Goal: Task Accomplishment & Management: Manage account settings

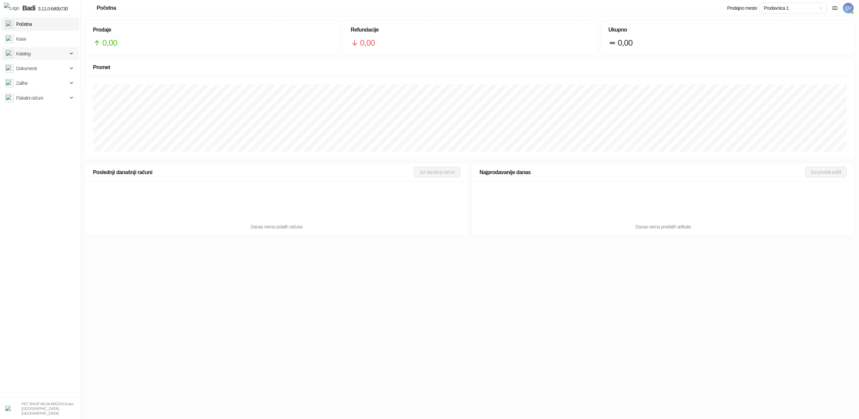
click at [47, 53] on span "Katalog" at bounding box center [36, 53] width 62 height 13
click at [29, 100] on link "Artikli" at bounding box center [18, 97] width 21 height 13
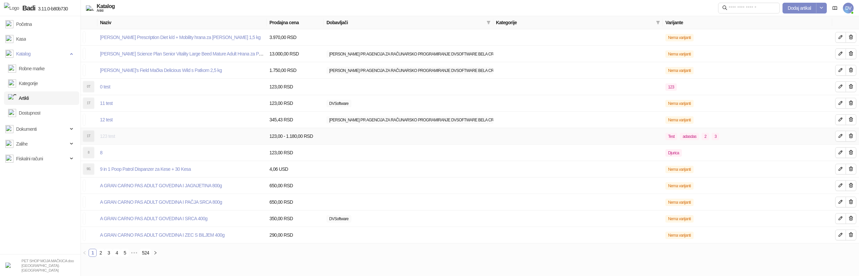
click at [107, 135] on link "123 test" at bounding box center [107, 135] width 15 height 5
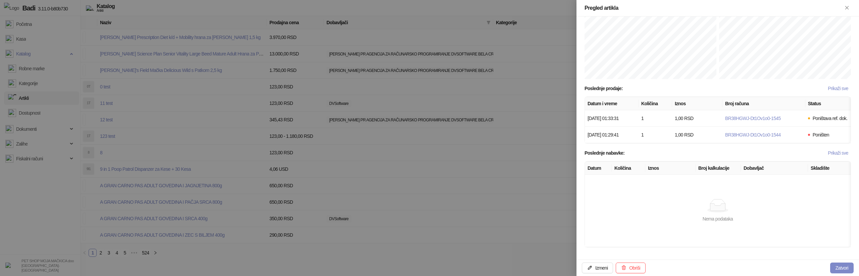
scroll to position [387, 0]
click at [592, 270] on icon "button" at bounding box center [589, 266] width 5 height 5
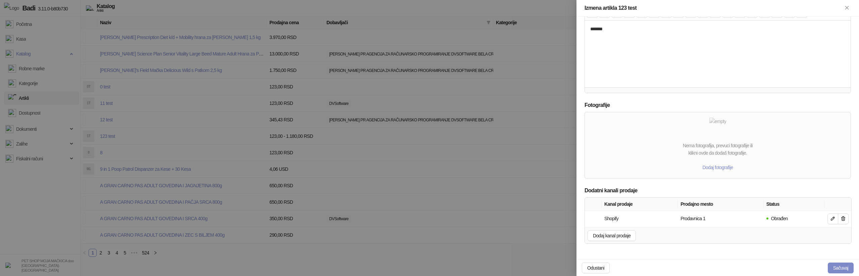
scroll to position [266, 0]
click at [846, 217] on icon "button" at bounding box center [843, 217] width 5 height 5
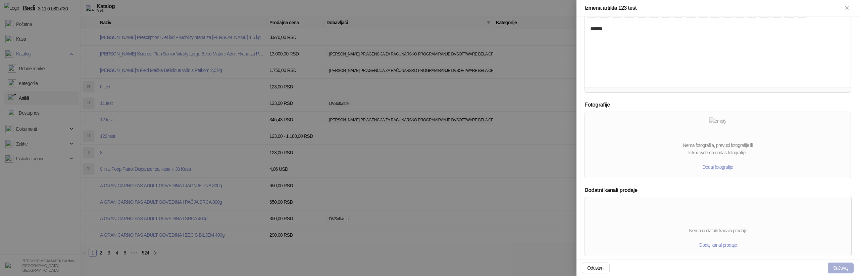
click at [840, 266] on button "Sačuvaj" at bounding box center [841, 267] width 26 height 11
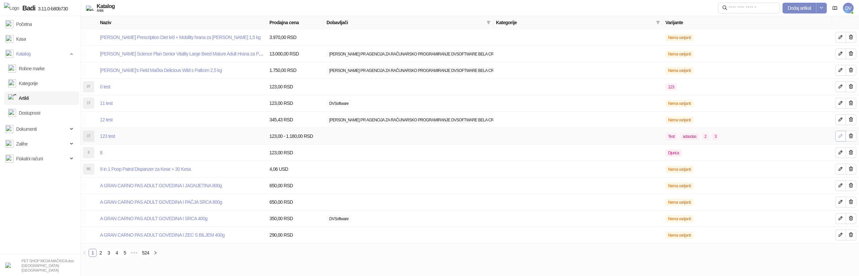
click at [839, 135] on icon "button" at bounding box center [840, 135] width 5 height 5
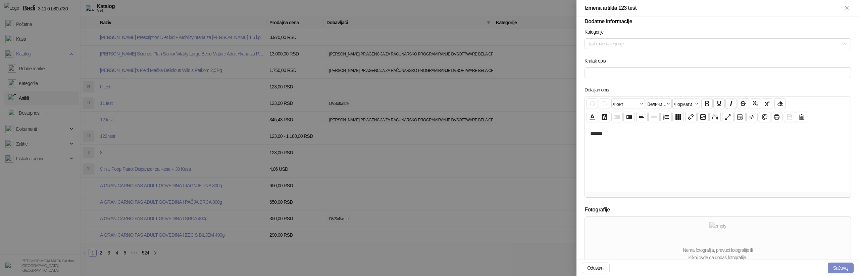
scroll to position [279, 0]
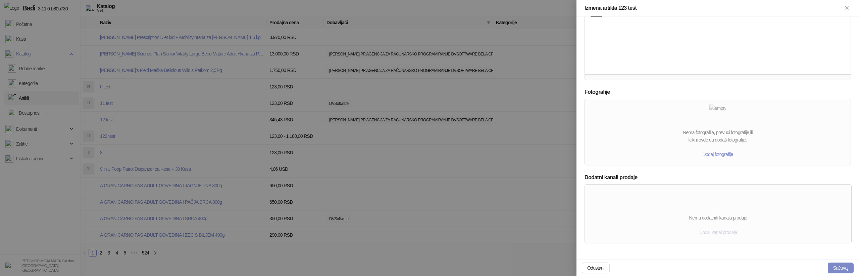
click at [725, 235] on span "Dodaj kanal prodaje" at bounding box center [719, 231] width 38 height 5
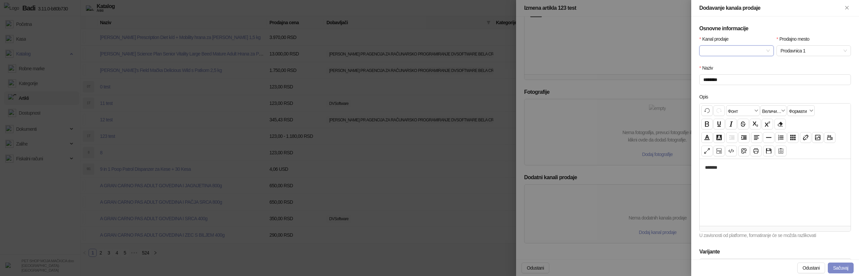
click at [754, 50] on input "Kanal prodaje" at bounding box center [734, 51] width 60 height 10
click at [724, 143] on div "Shopify" at bounding box center [737, 139] width 72 height 11
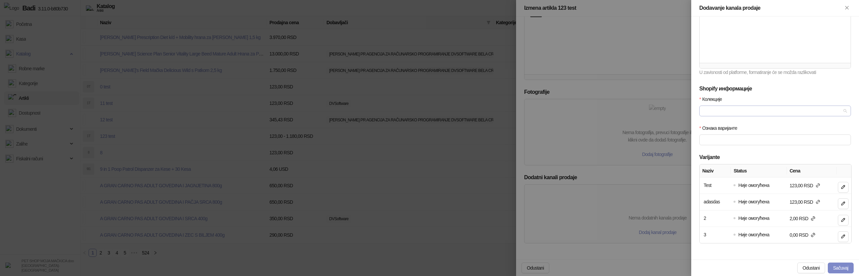
click at [753, 110] on div at bounding box center [772, 110] width 142 height 9
click at [729, 136] on div "Test" at bounding box center [775, 134] width 141 height 7
click at [744, 140] on div "Test" at bounding box center [775, 135] width 149 height 11
click at [744, 138] on div "Test" at bounding box center [775, 134] width 141 height 7
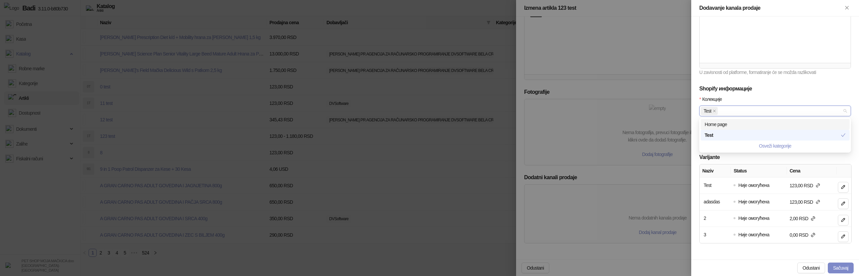
click at [759, 91] on h5 "Shopify информације" at bounding box center [776, 89] width 152 height 8
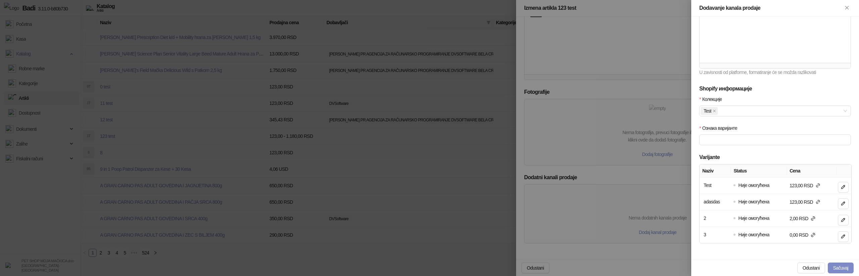
click at [737, 148] on div "Ознака варијанте" at bounding box center [775, 138] width 154 height 29
click at [744, 137] on input "Ознака варијанте" at bounding box center [776, 139] width 152 height 11
type input "**********"
click at [847, 188] on button "button" at bounding box center [843, 187] width 11 height 11
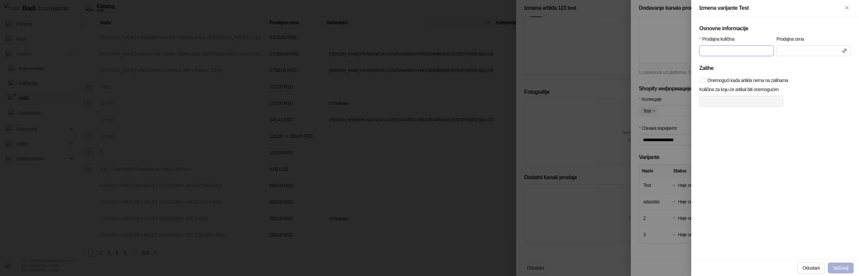
type input "*"
click at [840, 267] on button "Sačuvaj" at bounding box center [841, 267] width 26 height 11
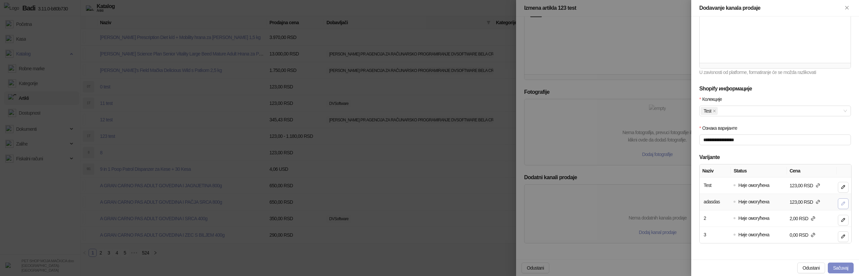
click at [843, 199] on button "button" at bounding box center [843, 203] width 11 height 11
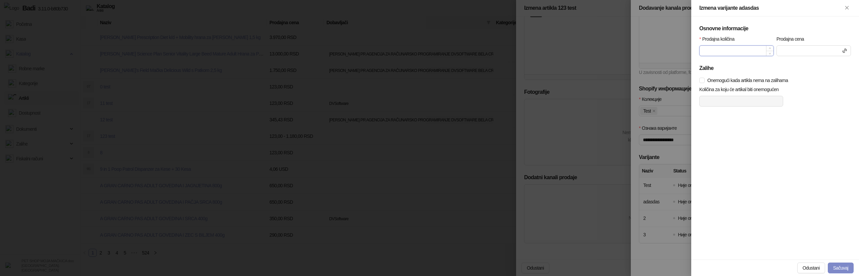
click at [727, 53] on input "Prodajna količina" at bounding box center [737, 51] width 74 height 10
type input "*"
click at [809, 52] on input at bounding box center [814, 51] width 74 height 10
click at [839, 265] on button "Sačuvaj" at bounding box center [841, 267] width 26 height 11
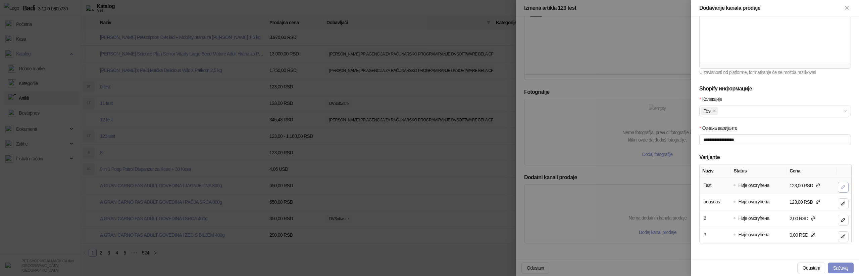
click at [843, 187] on icon "button" at bounding box center [843, 186] width 5 height 5
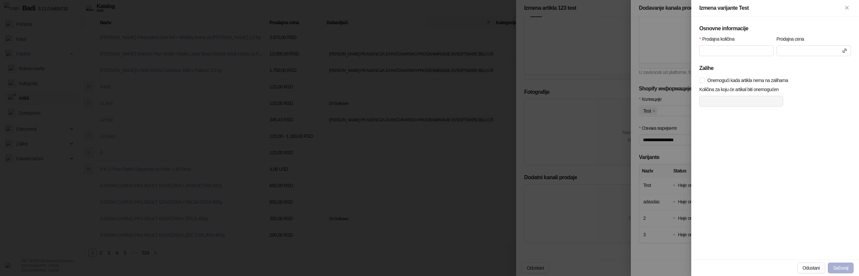
click at [839, 268] on button "Sačuvaj" at bounding box center [841, 267] width 26 height 11
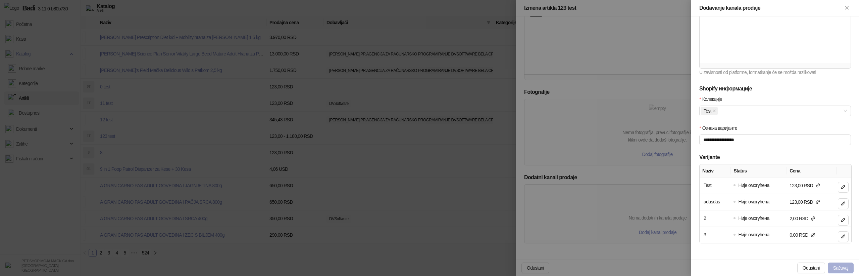
click at [840, 269] on button "Sačuvaj" at bounding box center [841, 267] width 26 height 11
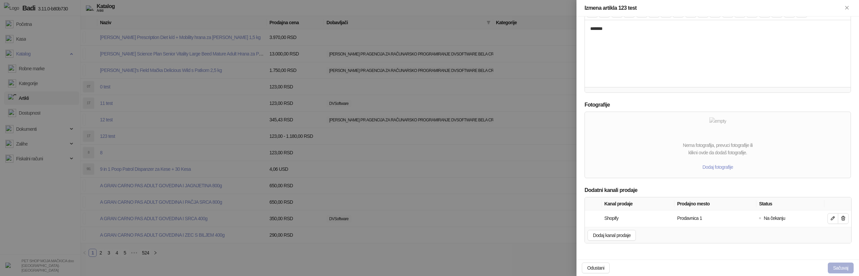
click at [842, 264] on button "Sačuvaj" at bounding box center [841, 267] width 26 height 11
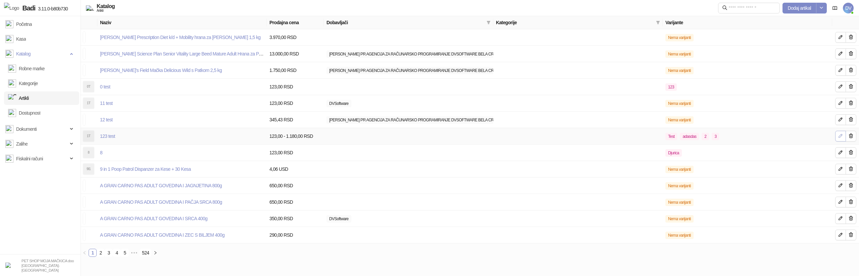
click at [840, 135] on icon "button" at bounding box center [840, 135] width 5 height 5
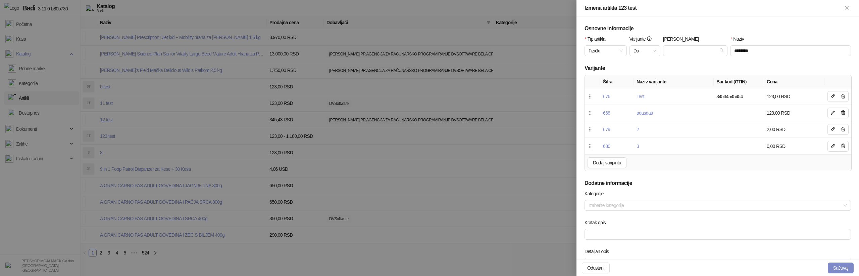
scroll to position [266, 0]
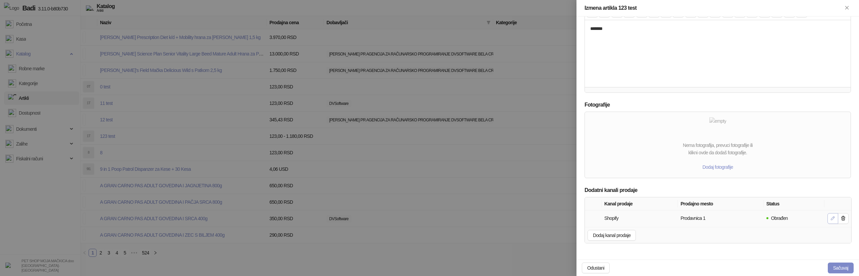
click at [831, 216] on icon "button" at bounding box center [832, 217] width 5 height 5
click at [828, 218] on button "button" at bounding box center [833, 218] width 11 height 11
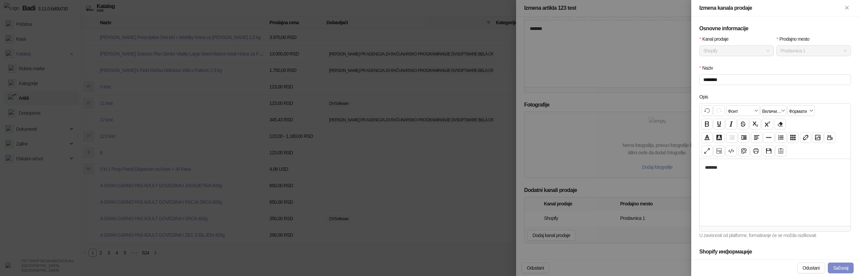
scroll to position [163, 0]
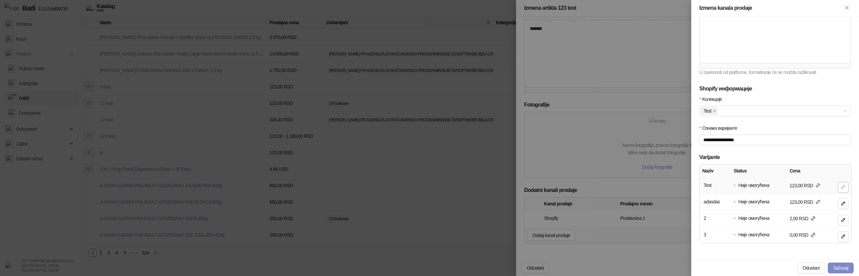
click at [845, 189] on icon "button" at bounding box center [843, 186] width 5 height 5
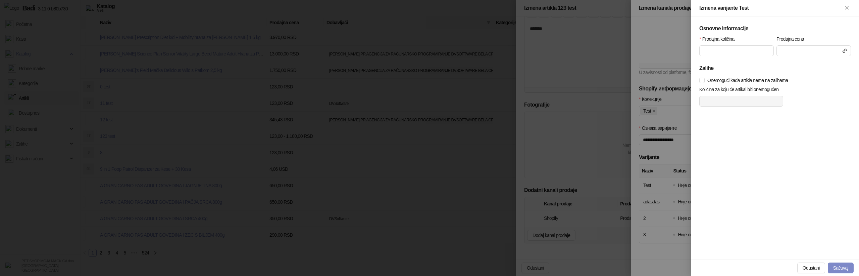
click at [646, 188] on div at bounding box center [429, 138] width 859 height 276
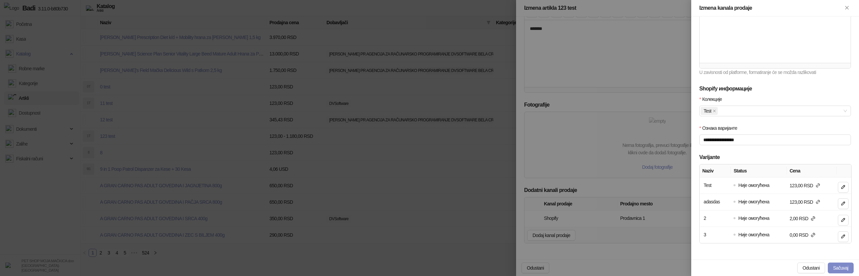
click at [158, 138] on div at bounding box center [429, 138] width 859 height 276
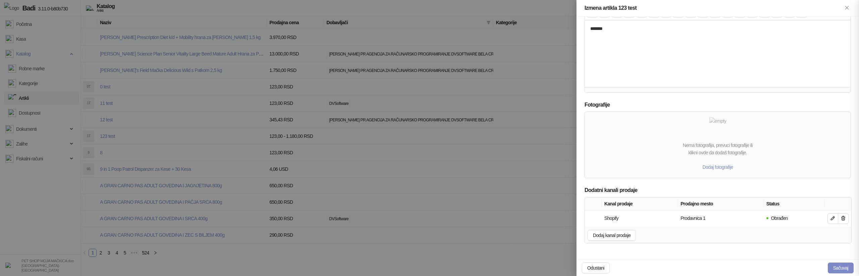
scroll to position [94, 0]
click at [154, 144] on div at bounding box center [429, 138] width 859 height 276
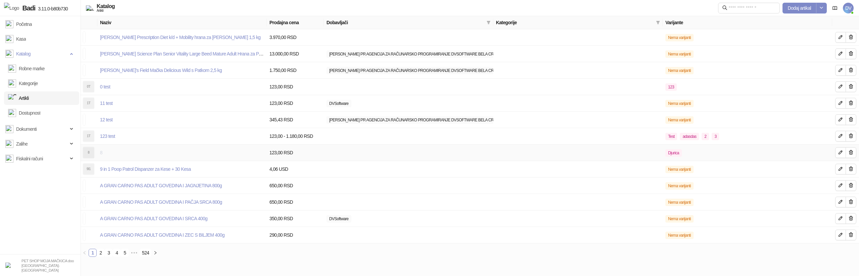
click at [102, 153] on link "8" at bounding box center [101, 152] width 2 height 5
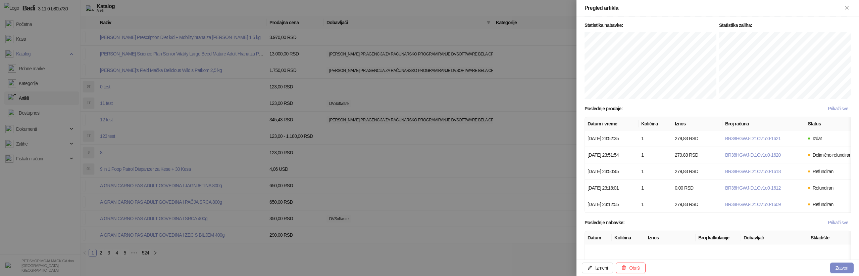
scroll to position [409, 0]
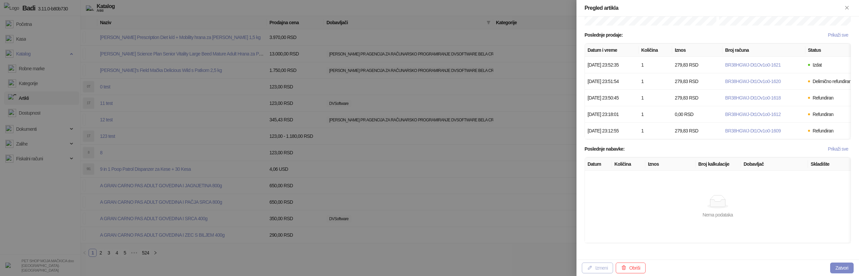
click at [605, 270] on button "Izmeni" at bounding box center [597, 267] width 31 height 11
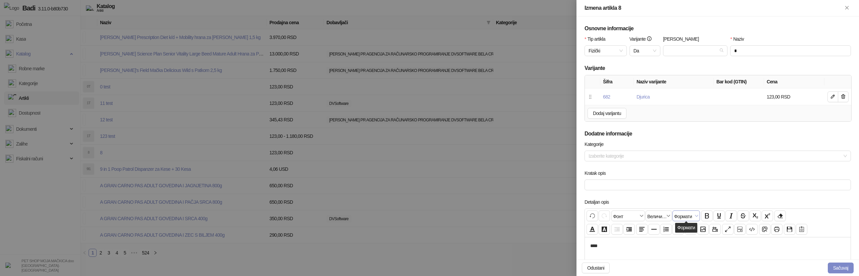
scroll to position [230, 0]
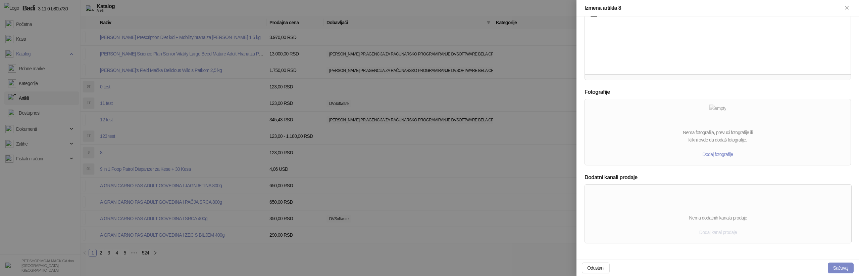
click at [726, 231] on span "Dodaj kanal prodaje" at bounding box center [719, 231] width 38 height 5
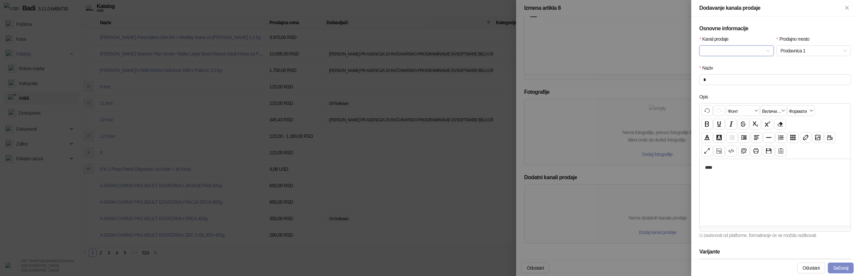
click at [739, 49] on input "Kanal prodaje" at bounding box center [734, 51] width 60 height 10
click at [728, 137] on div "Shopify" at bounding box center [737, 139] width 64 height 7
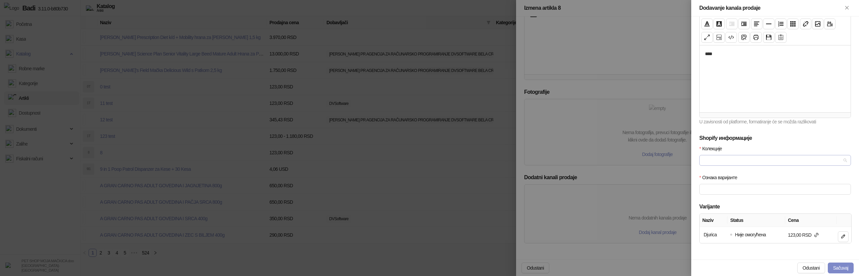
click at [738, 160] on div at bounding box center [772, 159] width 142 height 9
click at [730, 181] on div "Test" at bounding box center [775, 184] width 141 height 7
click at [764, 131] on div "Opis Поврати ⌘+ Z Понови ⌘+ Y / ⌘⇧+ Z Фонт Фонт Величина Величина Формати Форма…" at bounding box center [775, 57] width 154 height 154
click at [803, 183] on div "Ознака варијанте" at bounding box center [776, 179] width 152 height 10
click at [803, 187] on input "Ознака варијанте" at bounding box center [776, 189] width 152 height 11
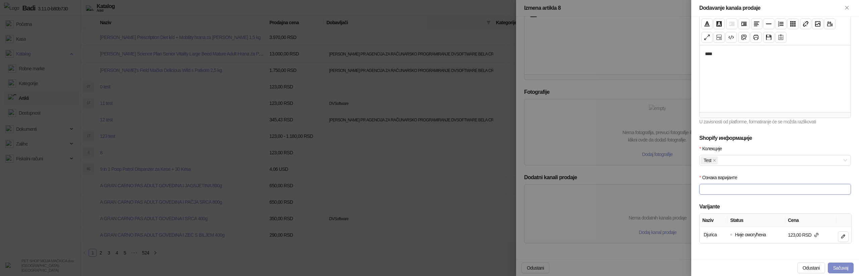
type input "**********"
click at [845, 239] on span "button" at bounding box center [843, 236] width 5 height 6
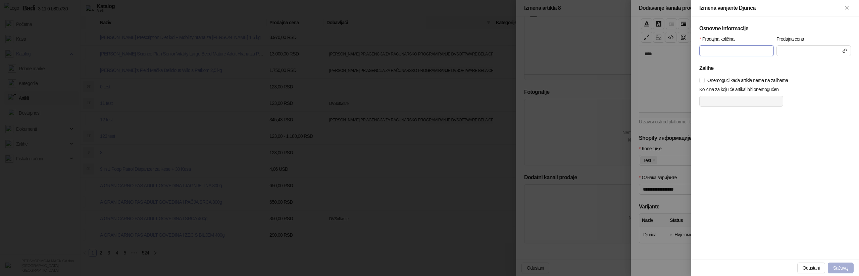
type input "*"
click at [838, 273] on button "Sačuvaj" at bounding box center [841, 267] width 26 height 11
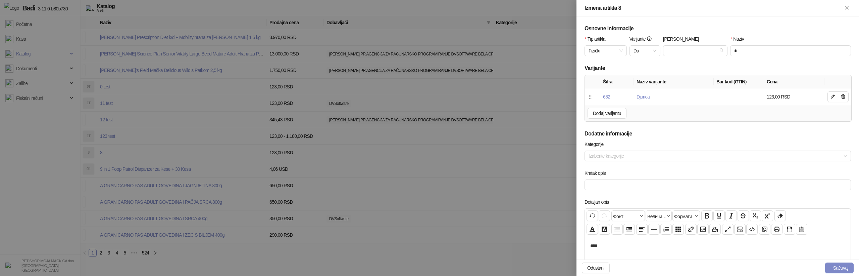
scroll to position [230, 0]
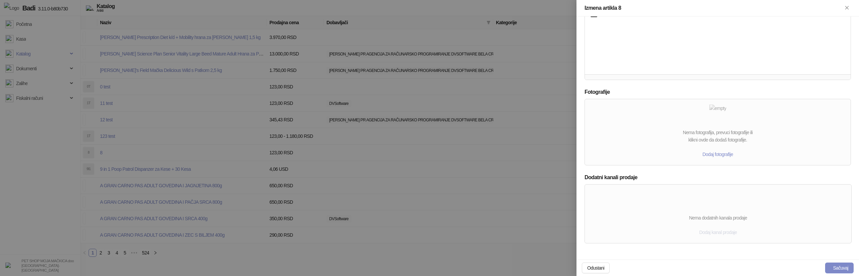
click at [714, 228] on button "Dodaj kanal prodaje" at bounding box center [718, 232] width 48 height 11
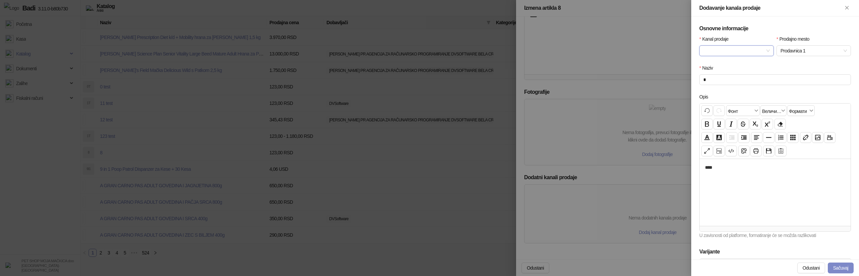
click at [759, 55] on div at bounding box center [737, 50] width 75 height 11
click at [719, 137] on div "Shopify" at bounding box center [737, 139] width 64 height 7
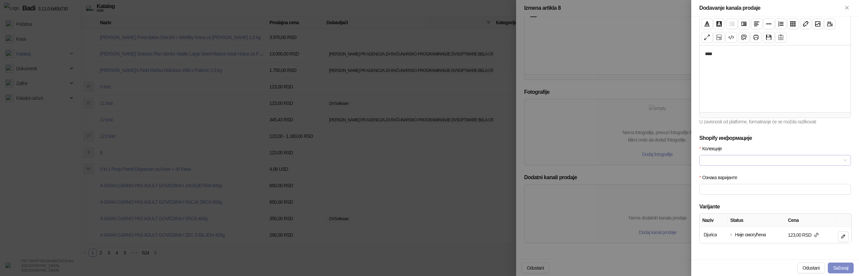
click at [753, 156] on div at bounding box center [772, 159] width 142 height 9
click at [718, 185] on div "Test" at bounding box center [775, 184] width 141 height 7
click at [743, 224] on th "Status" at bounding box center [757, 219] width 58 height 13
click at [740, 188] on input "Ознака варијанте" at bounding box center [776, 189] width 152 height 11
type input "**********"
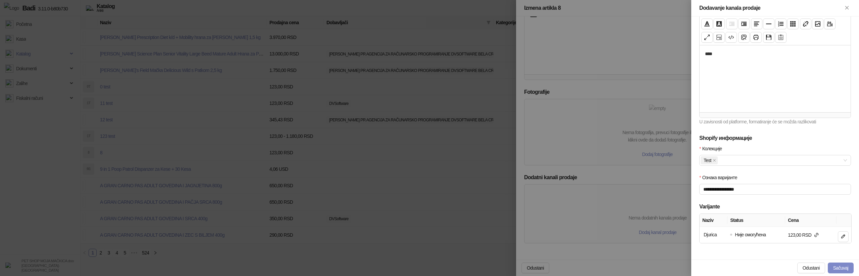
click at [652, 274] on div at bounding box center [429, 138] width 859 height 276
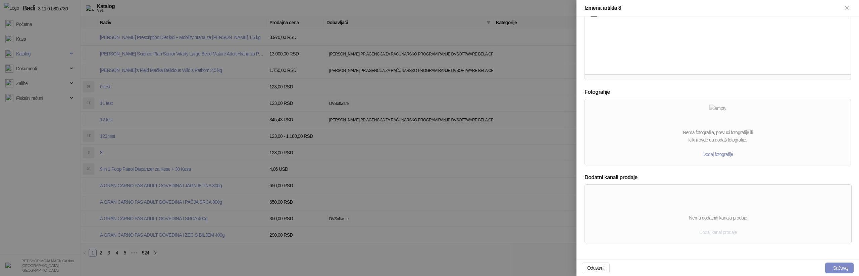
click at [738, 227] on button "Dodaj kanal prodaje" at bounding box center [718, 232] width 48 height 11
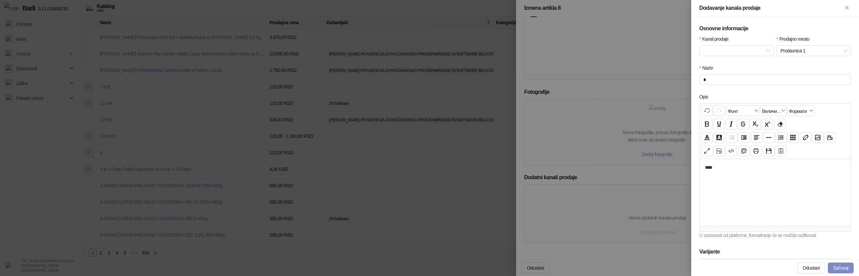
scroll to position [45, 0]
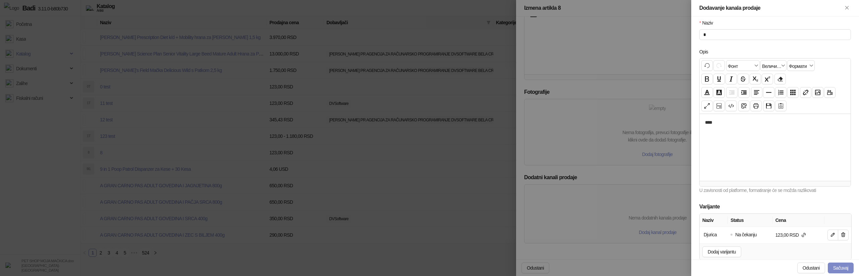
click at [632, 150] on div at bounding box center [429, 138] width 859 height 276
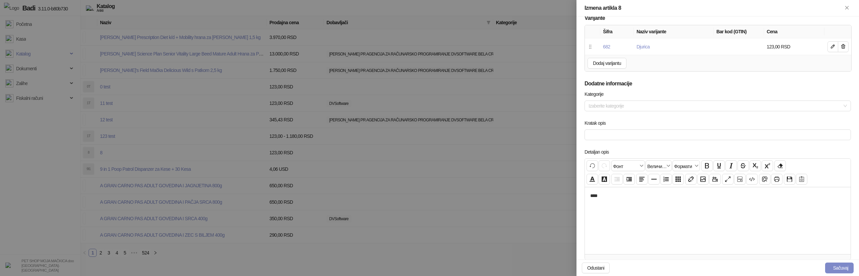
scroll to position [0, 0]
